Goal: Submit feedback/report problem

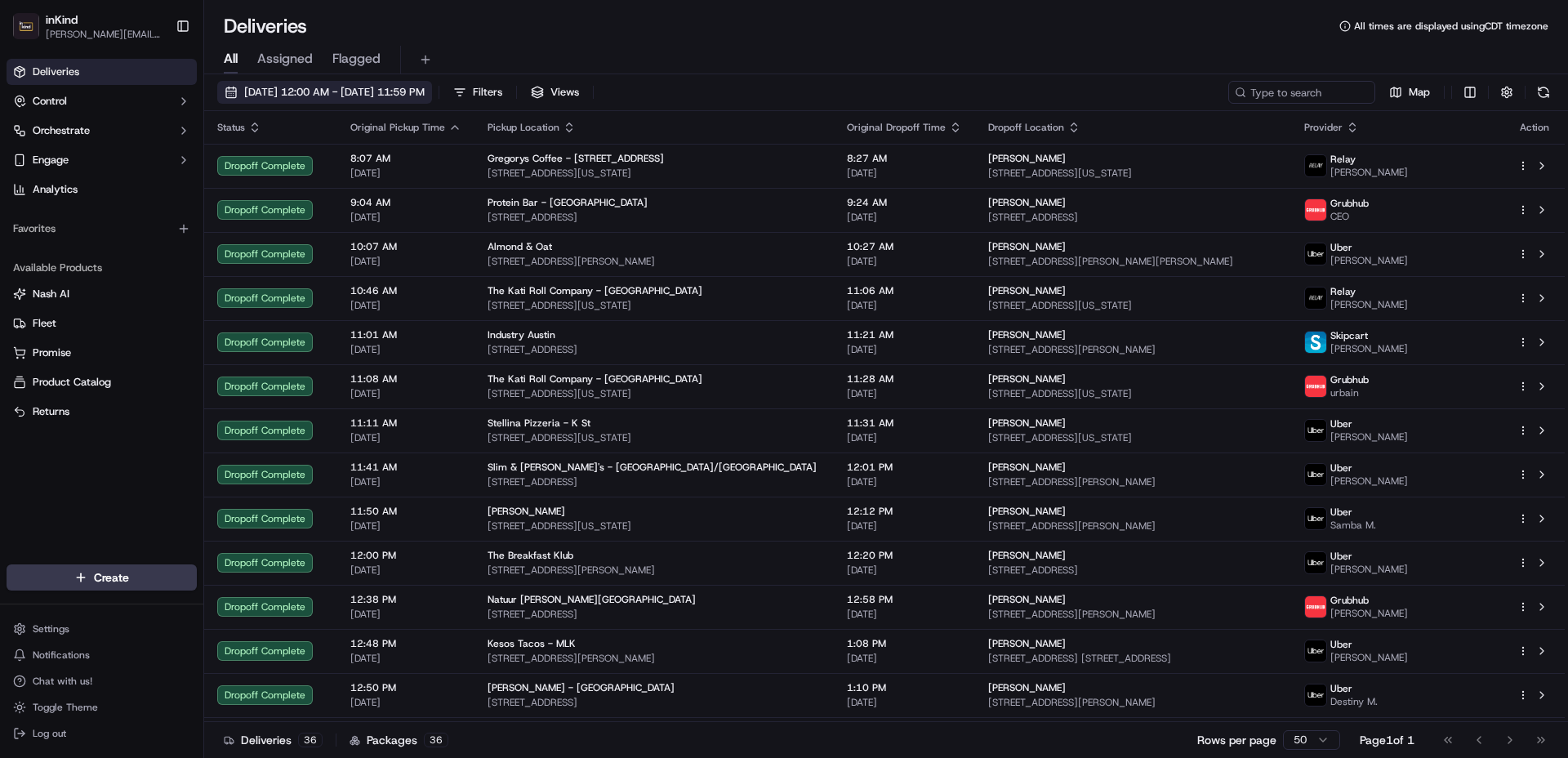
click at [267, 96] on span "[DATE] 12:00 AM - [DATE] 11:59 PM" at bounding box center [334, 92] width 181 height 15
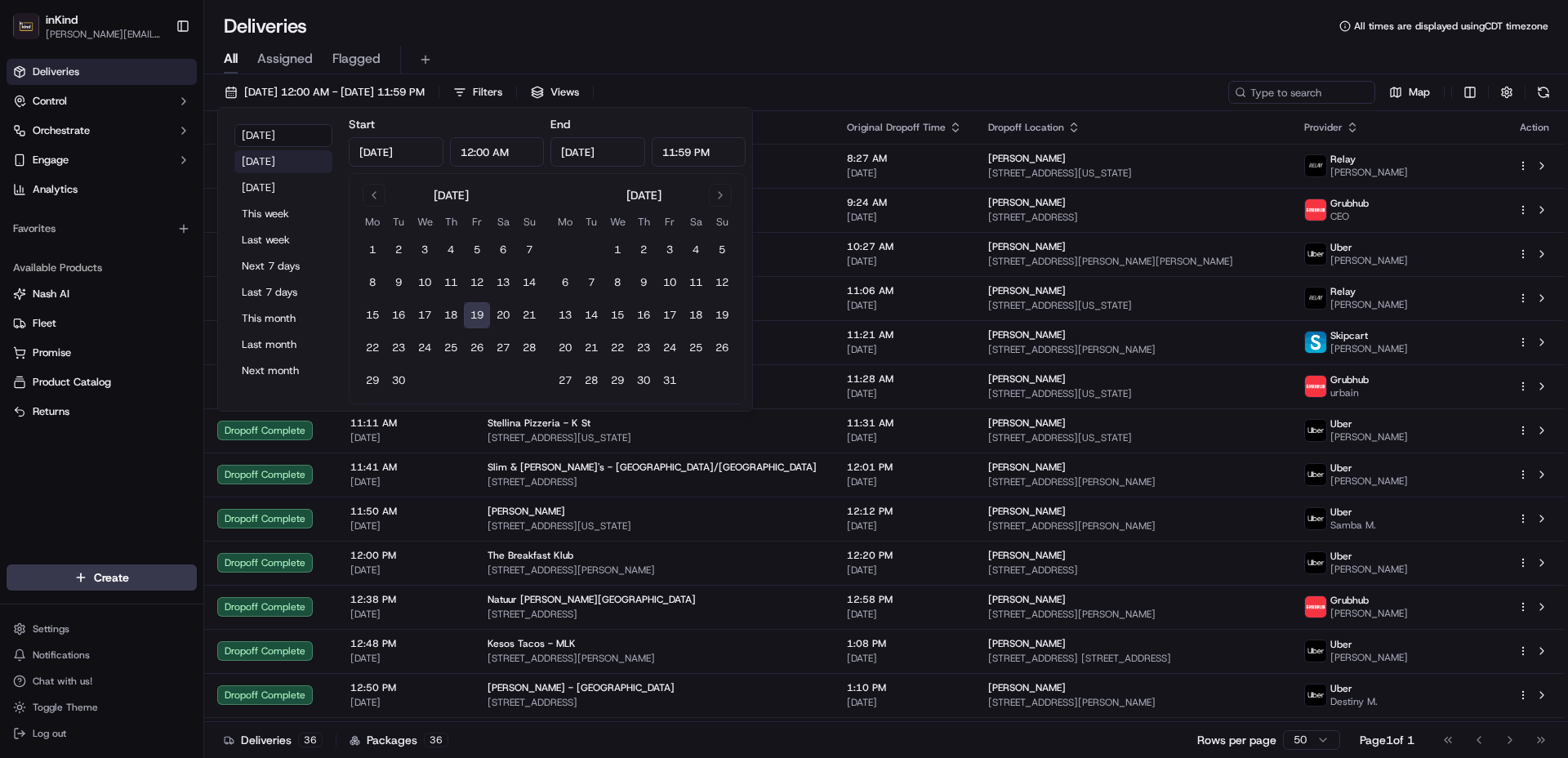
click at [266, 166] on button "[DATE]" at bounding box center [283, 161] width 98 height 23
type input "[DATE]"
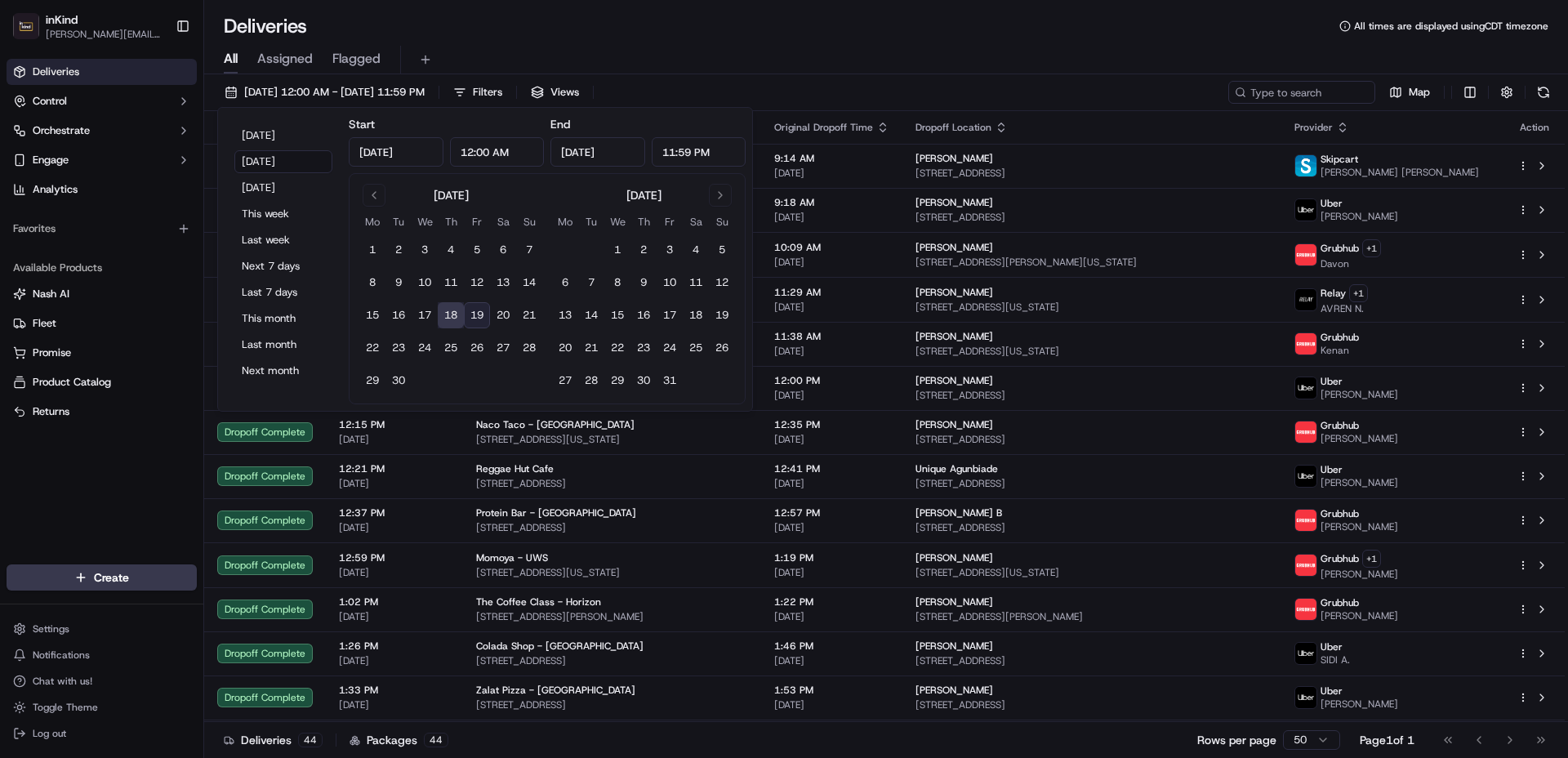
click at [865, 32] on div "Deliveries All times are displayed using CDT timezone" at bounding box center [886, 26] width 1364 height 26
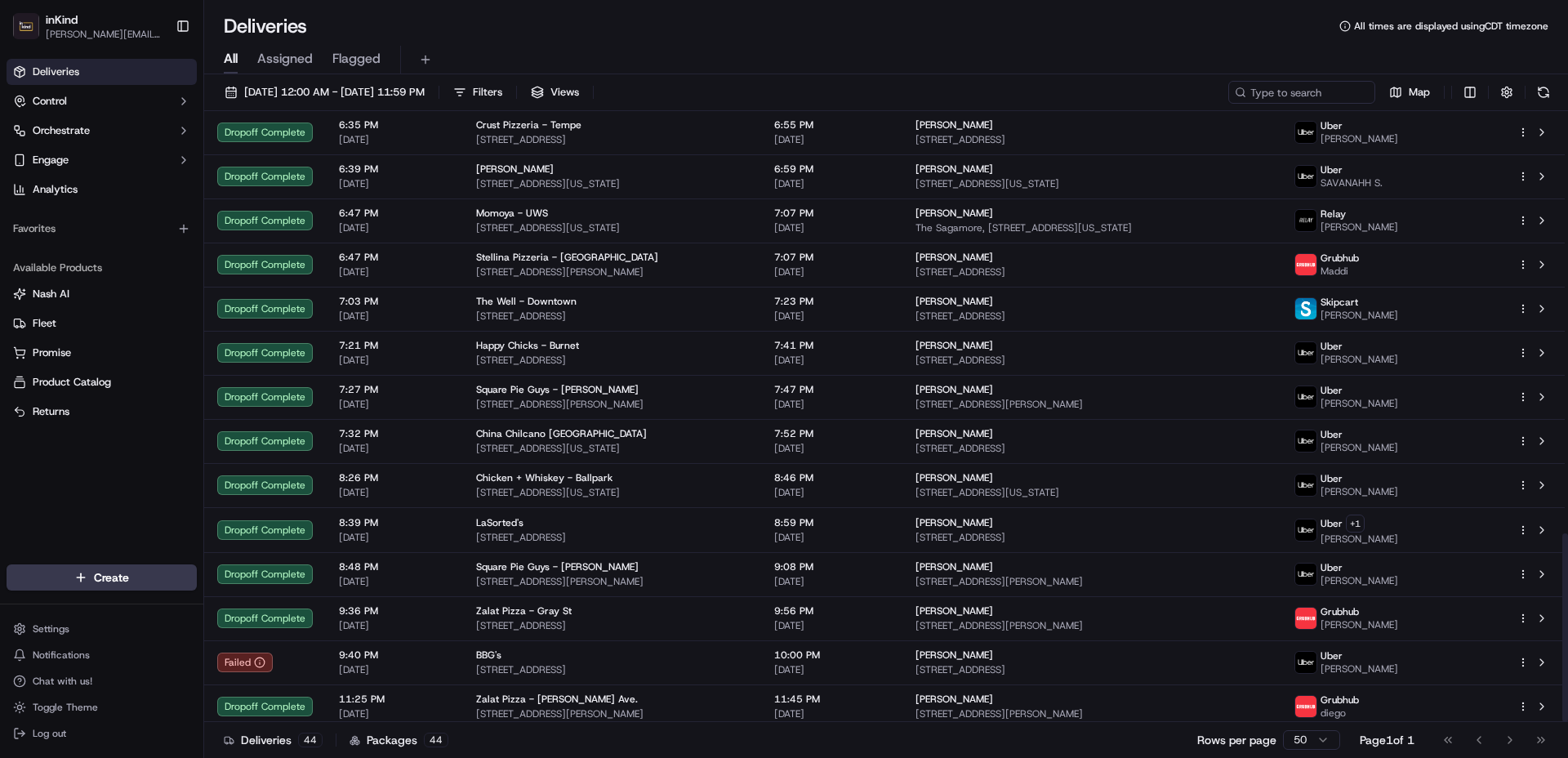
scroll to position [1366, 0]
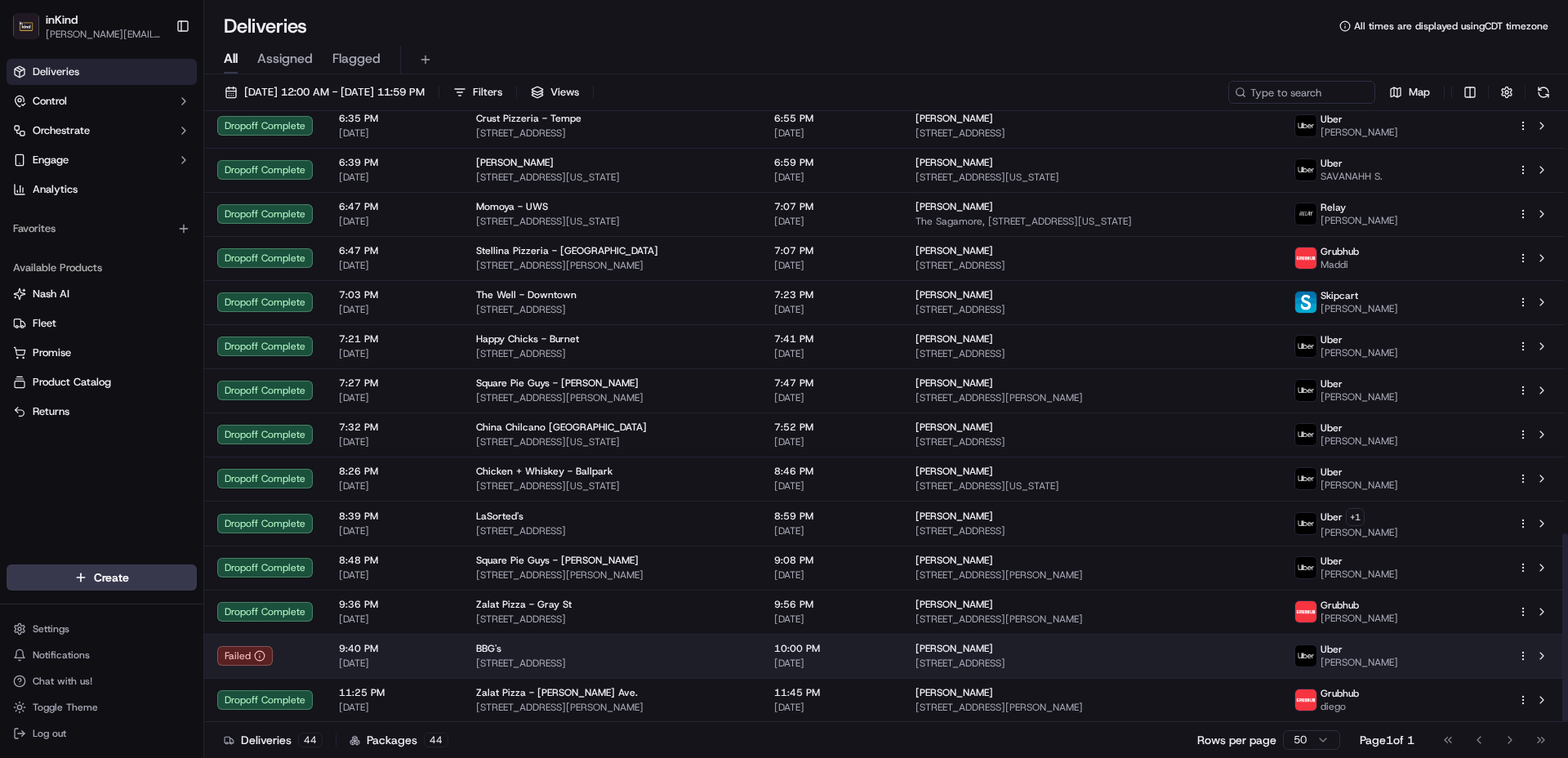
click at [636, 655] on div "BBG's [STREET_ADDRESS]" at bounding box center [612, 656] width 272 height 27
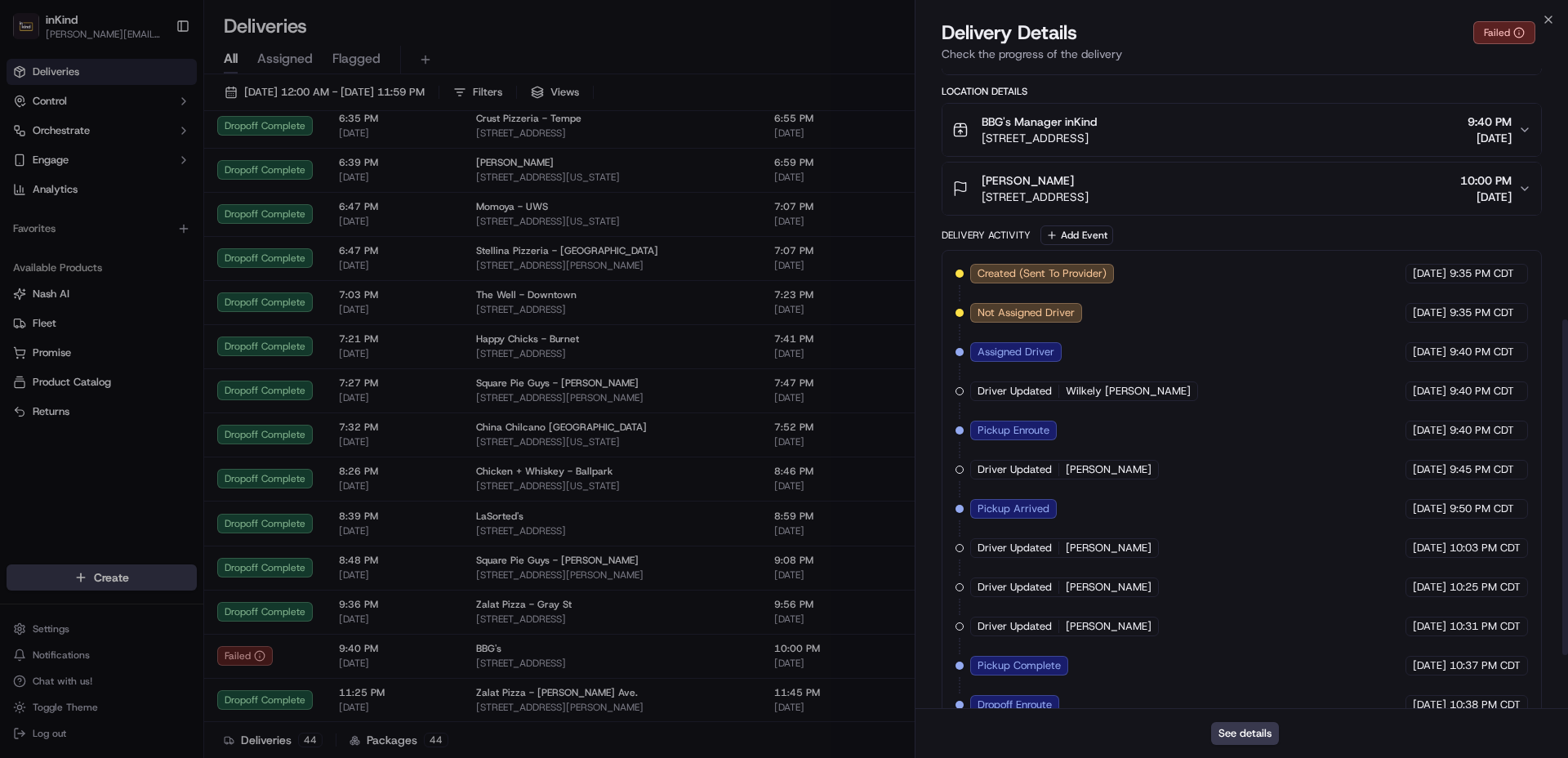
scroll to position [577, 0]
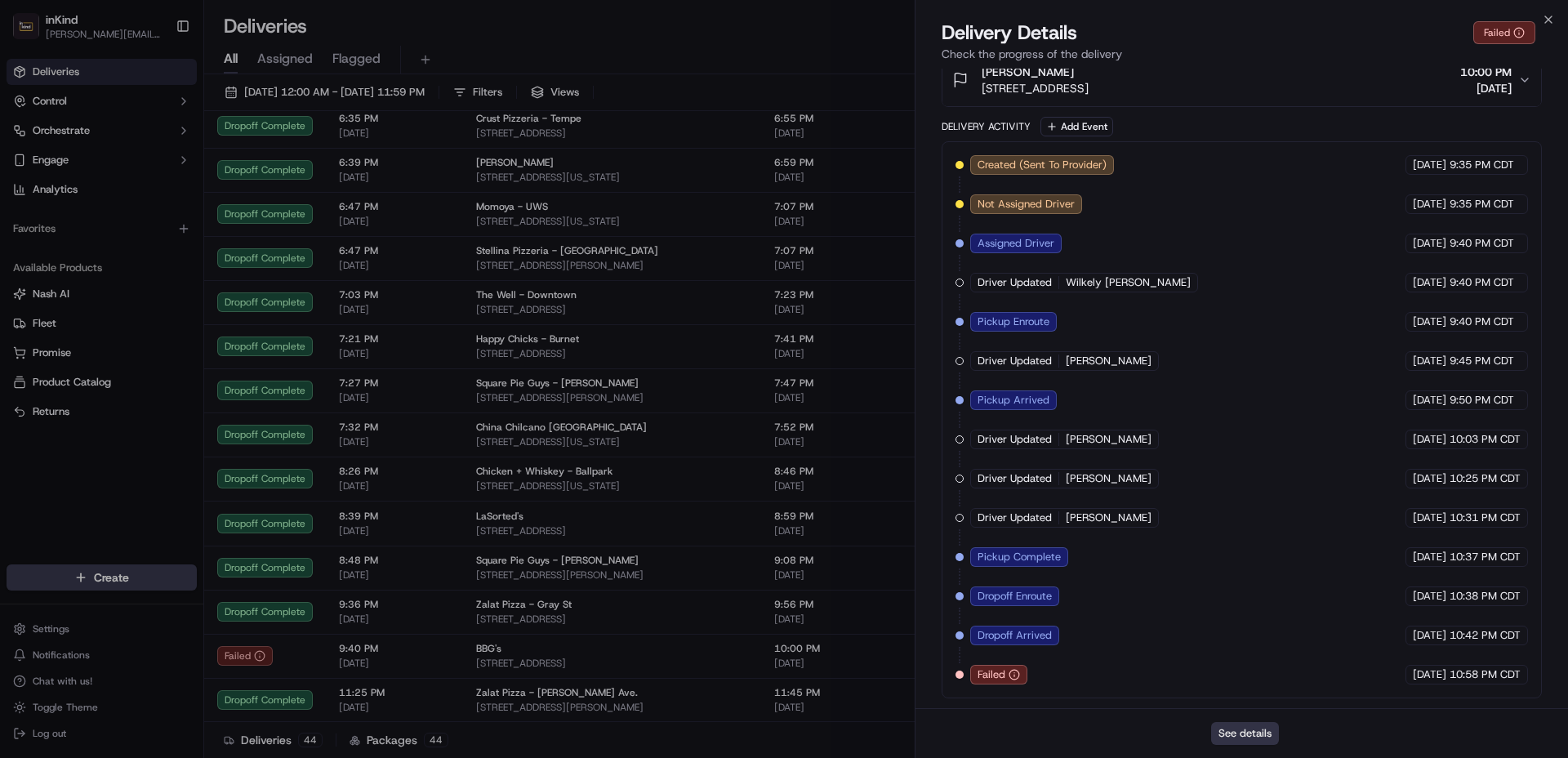
click at [1245, 732] on button "See details" at bounding box center [1245, 733] width 68 height 23
click at [1549, 22] on icon "button" at bounding box center [1548, 19] width 13 height 13
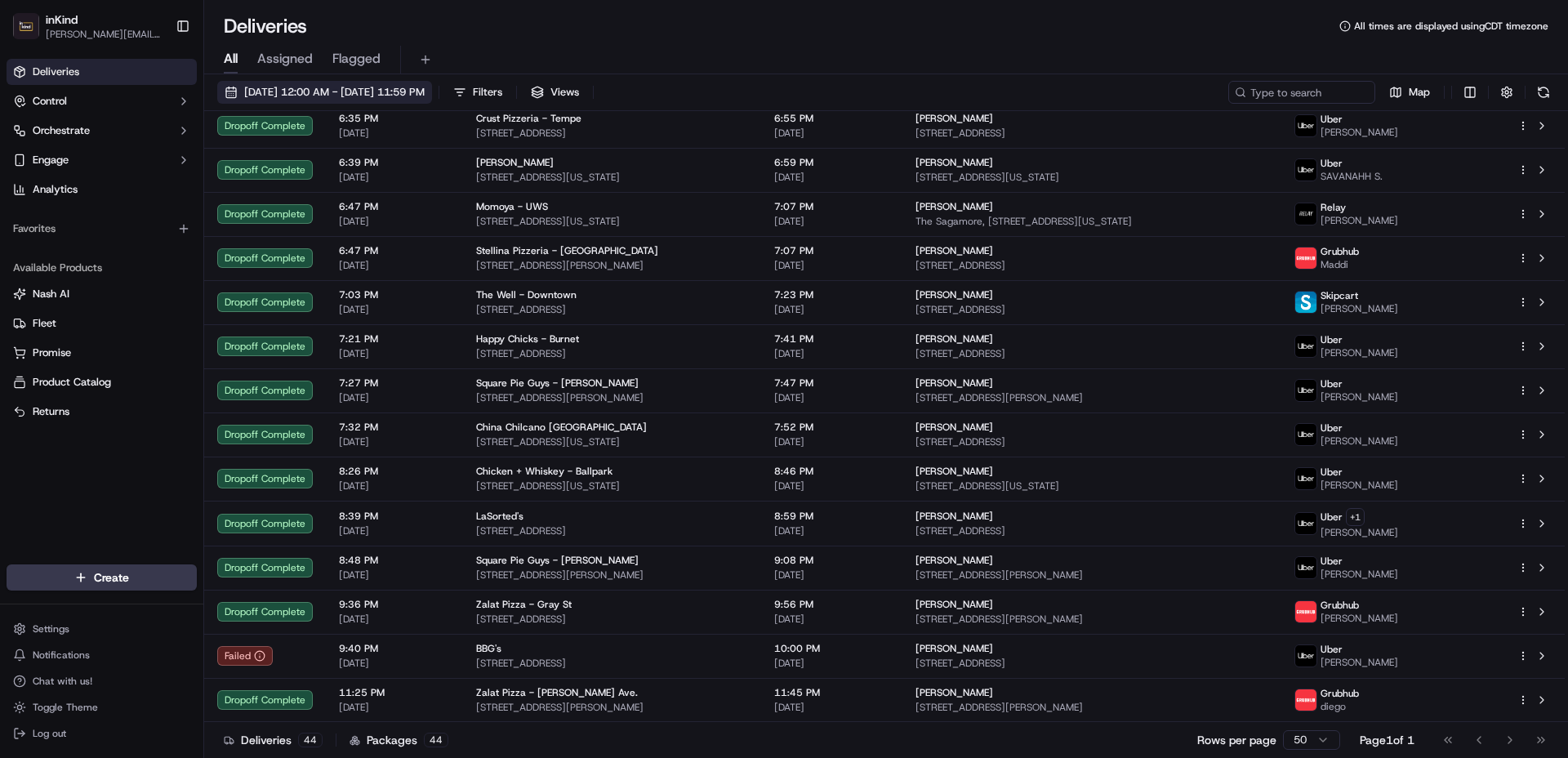
click at [280, 91] on span "[DATE] 12:00 AM - [DATE] 11:59 PM" at bounding box center [334, 92] width 181 height 15
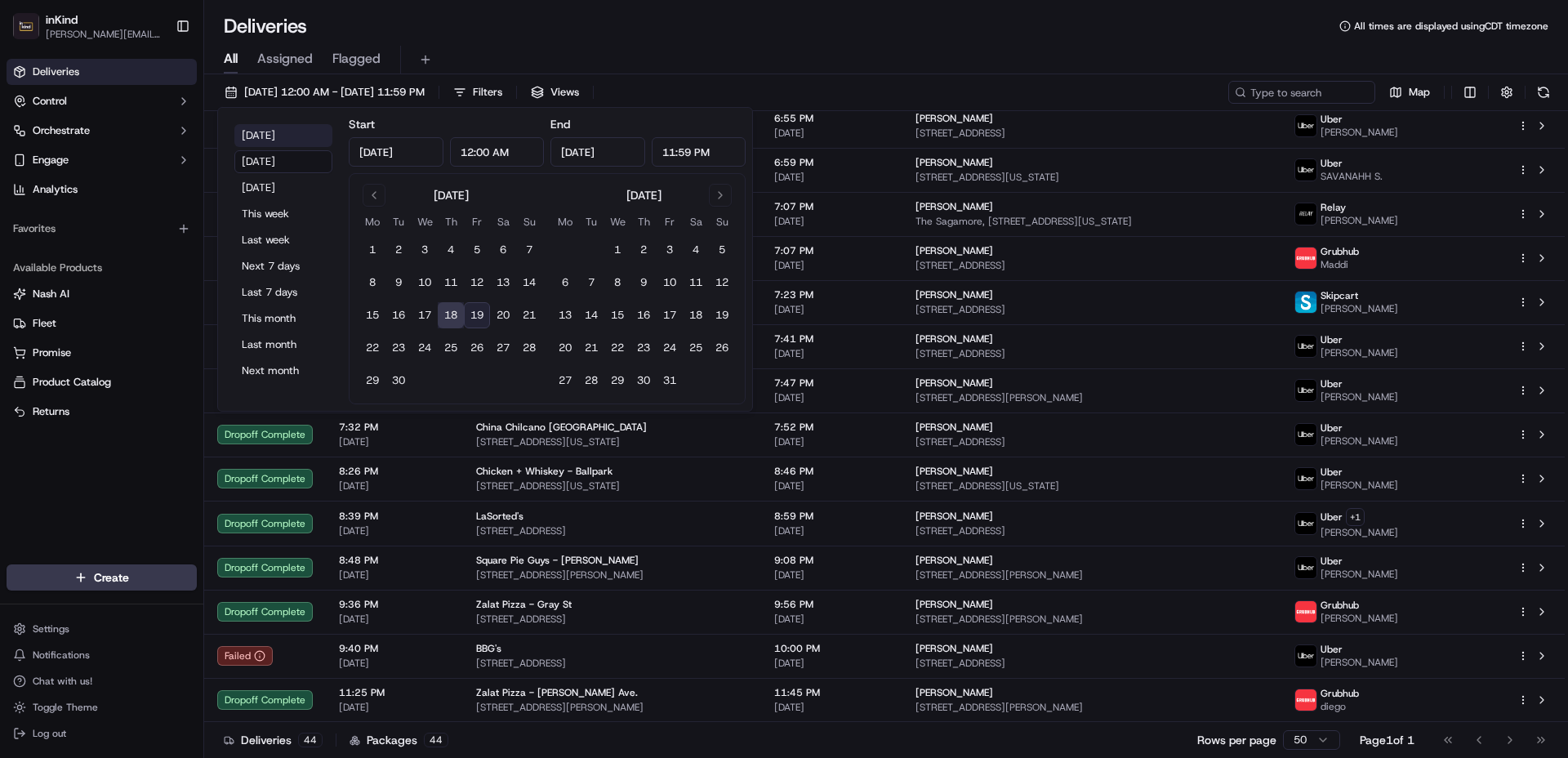
click at [280, 134] on button "[DATE]" at bounding box center [283, 136] width 98 height 23
type input "[DATE]"
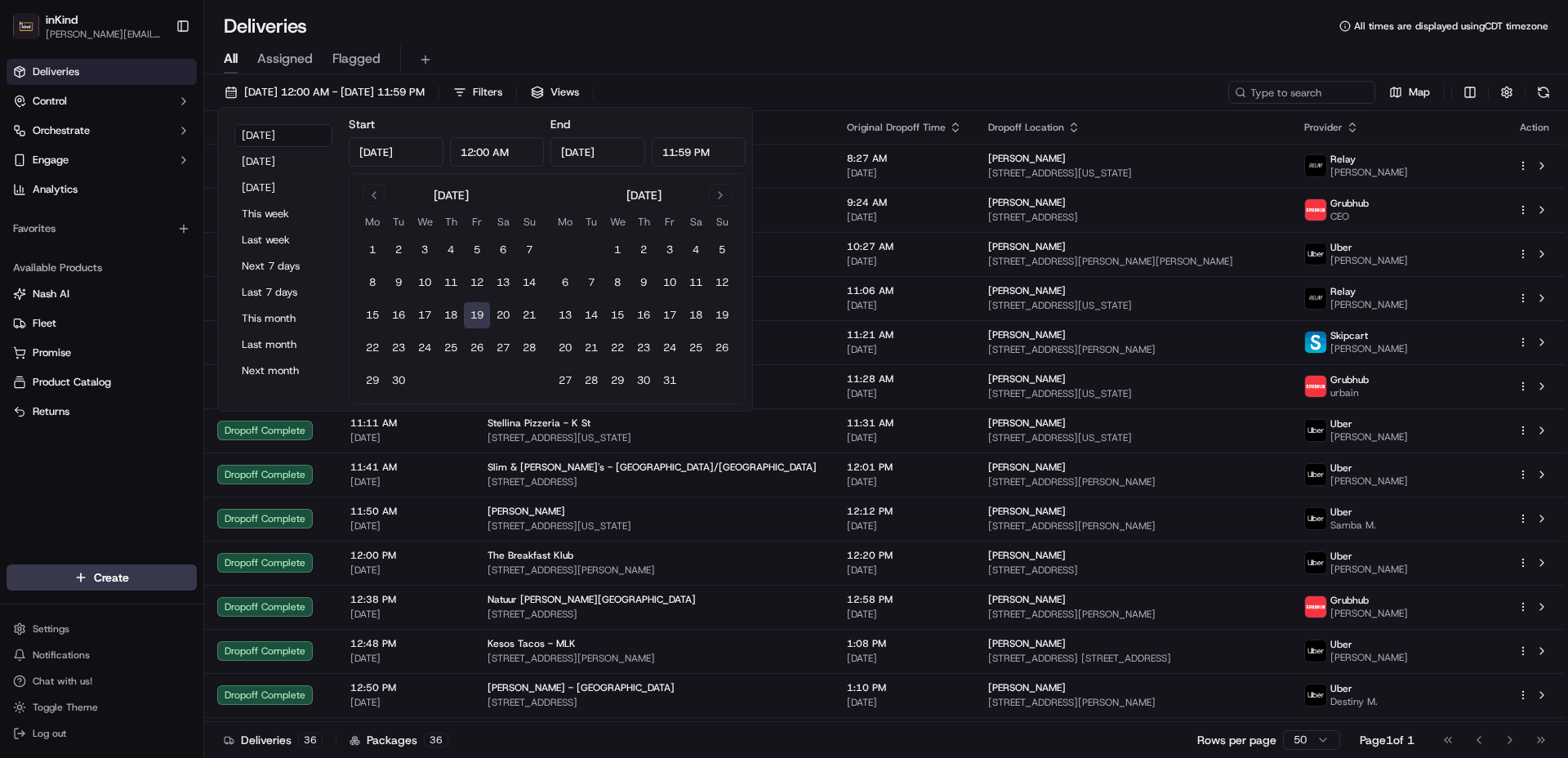
click at [773, 20] on div "Deliveries All times are displayed using CDT timezone" at bounding box center [886, 26] width 1364 height 26
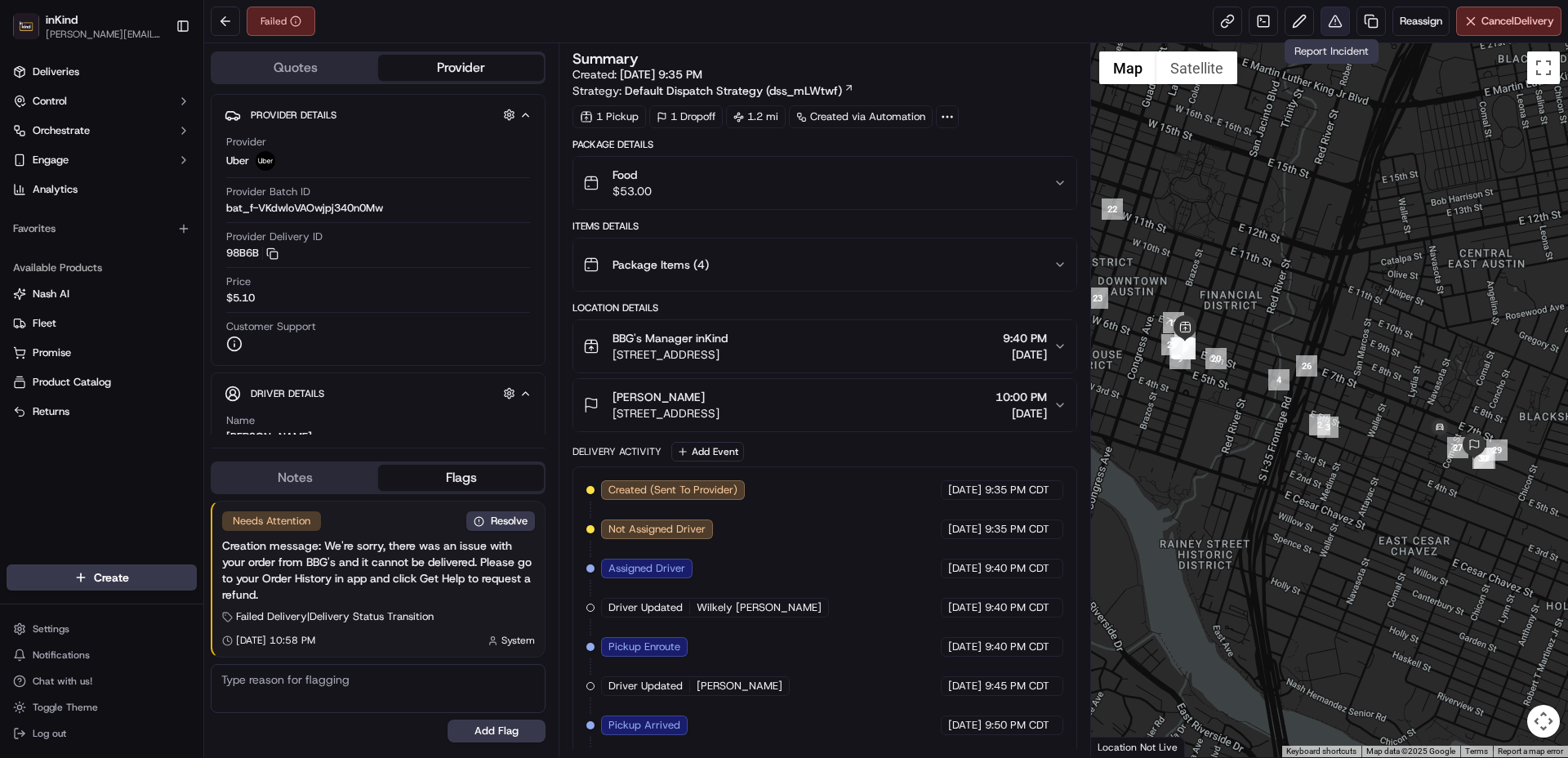
click at [1327, 20] on button at bounding box center [1335, 20] width 29 height 29
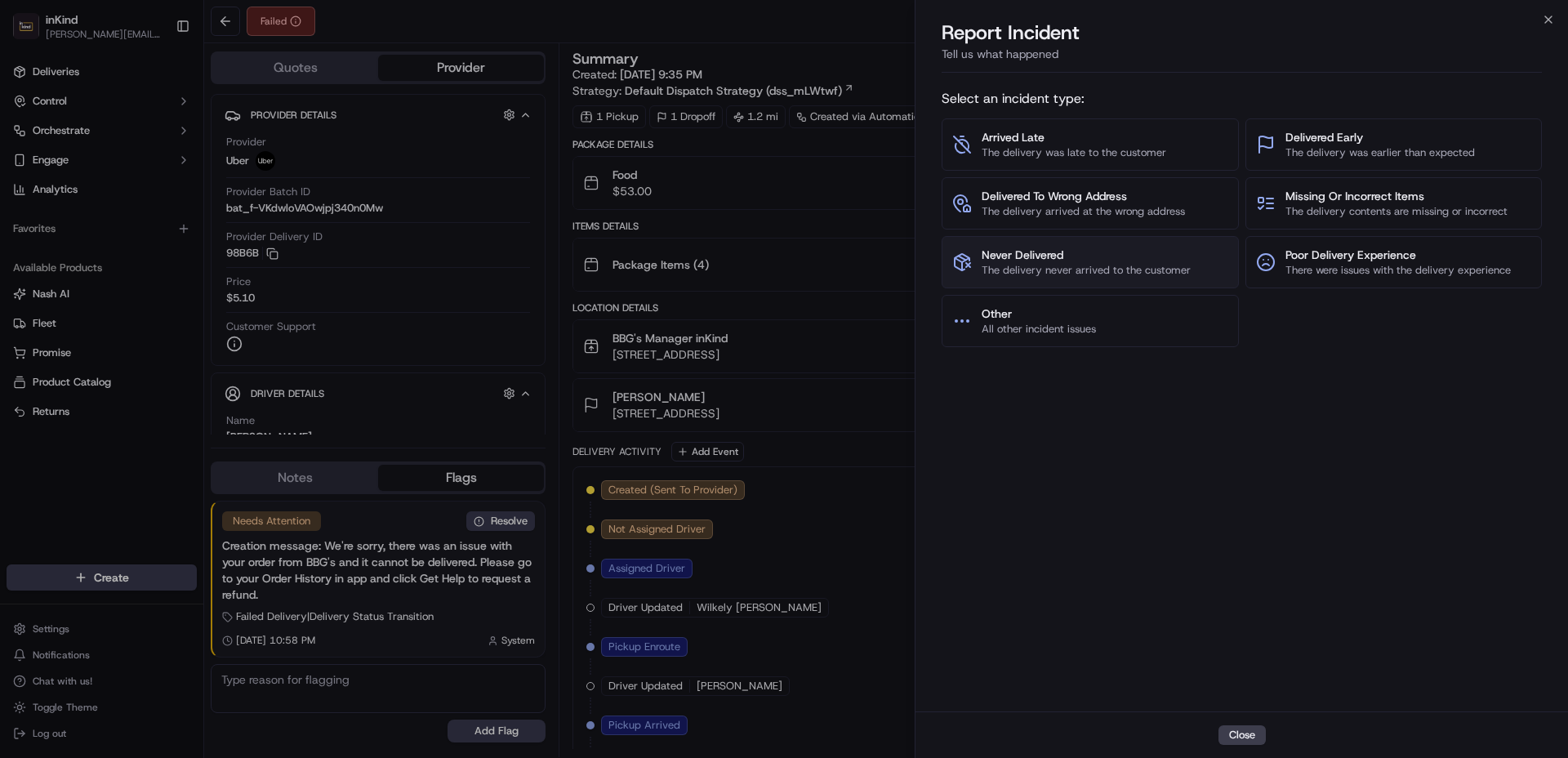
click at [1098, 253] on span "Never Delivered" at bounding box center [1086, 255] width 209 height 17
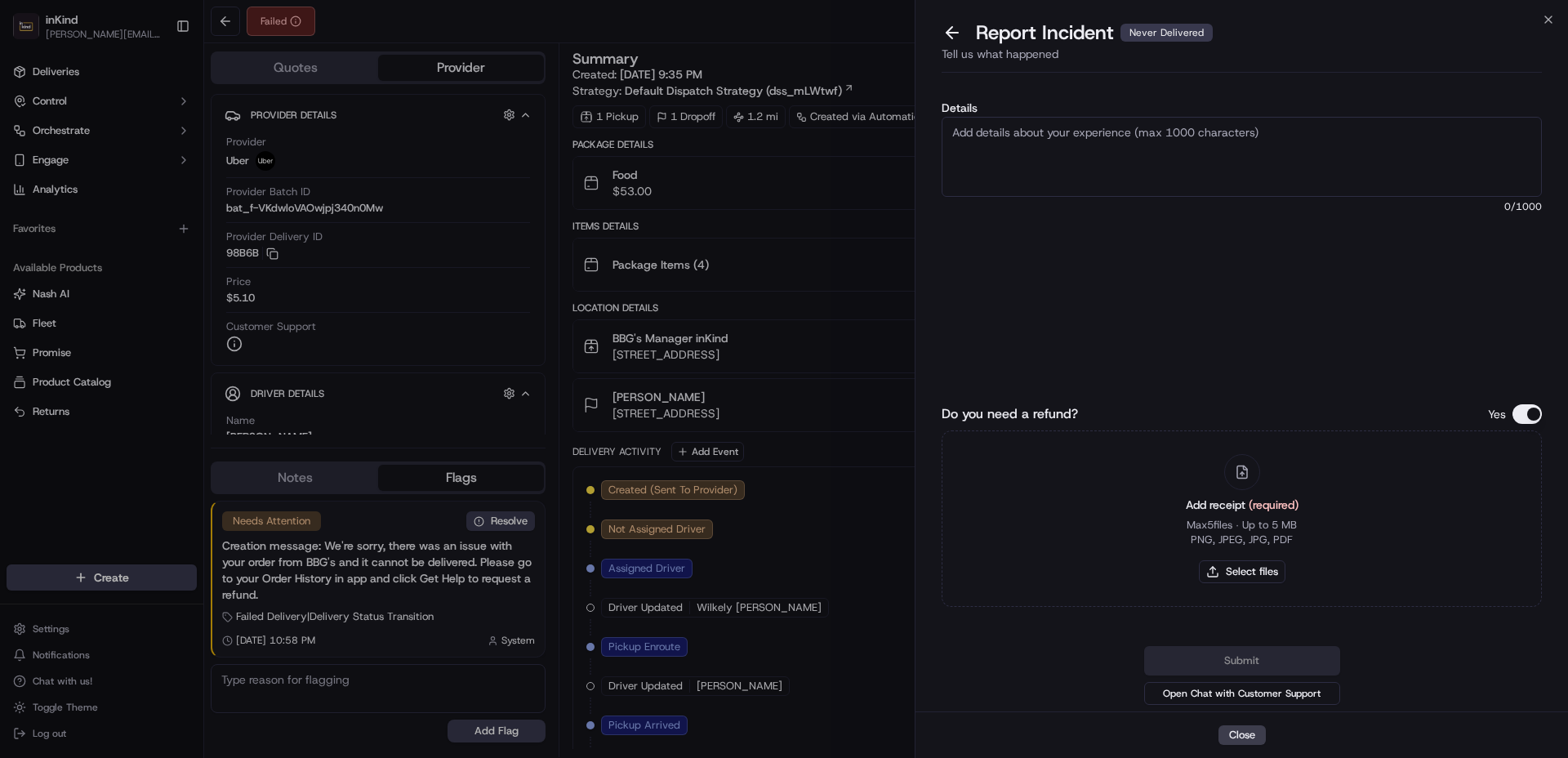
click at [1087, 146] on textarea "Details" at bounding box center [1242, 156] width 600 height 80
type textarea "o"
type textarea "Order canceled."
click at [1227, 572] on button "Select files" at bounding box center [1242, 572] width 86 height 23
type input "C:\fakepath\Screenshot 2025-09-19 at 3.07.42 PM.png"
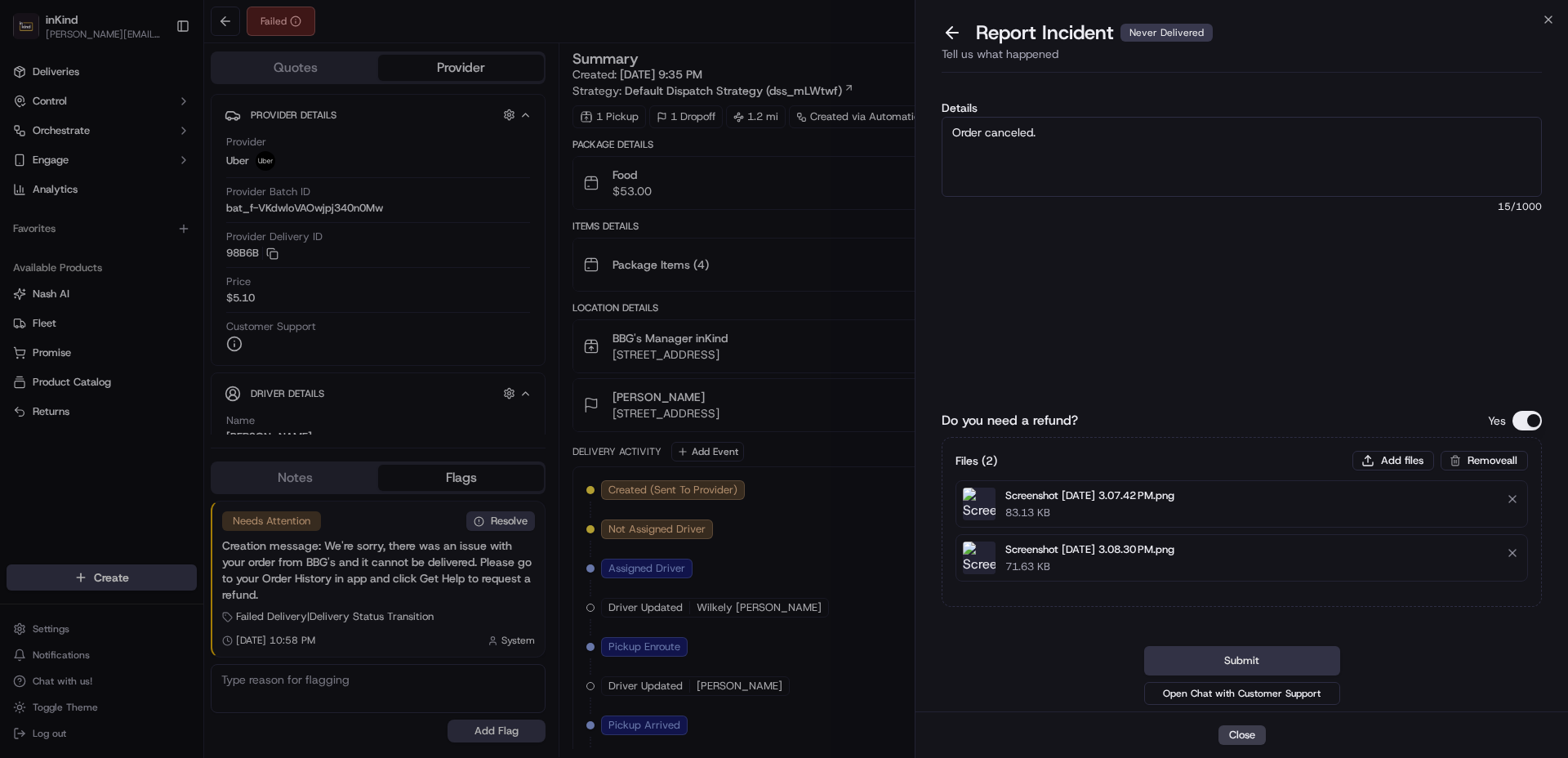
click at [1276, 658] on button "Submit" at bounding box center [1242, 660] width 196 height 29
